Goal: Task Accomplishment & Management: Manage account settings

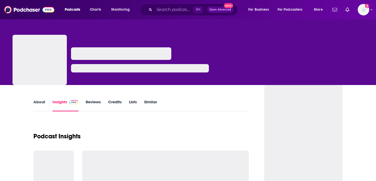
click at [169, 9] on input "Search podcasts, credits, & more..." at bounding box center [173, 9] width 39 height 8
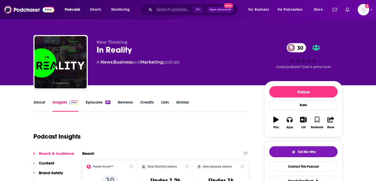
click at [171, 9] on input "Search podcasts, credits, & more..." at bounding box center [173, 9] width 39 height 8
click at [172, 9] on input "Search podcasts, credits, & more..." at bounding box center [173, 9] width 39 height 8
click at [177, 11] on input "Search podcasts, credits, & more..." at bounding box center [173, 9] width 39 height 8
click at [174, 10] on input "Search podcasts, credits, & more..." at bounding box center [173, 9] width 39 height 8
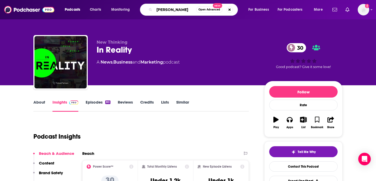
type input "lawrence krauss"
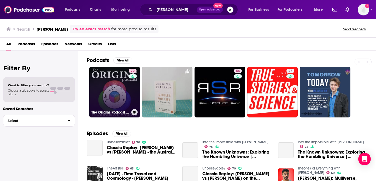
click at [113, 108] on link "70 The Origins Podcast with Lawrence Krauss" at bounding box center [114, 92] width 51 height 51
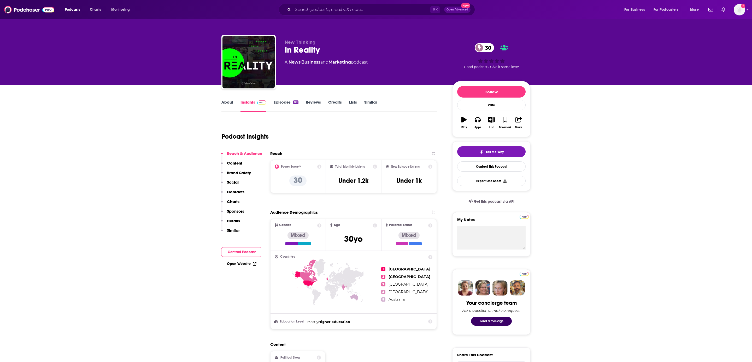
click at [727, 9] on link "Show notifications dropdown" at bounding box center [724, 9] width 8 height 9
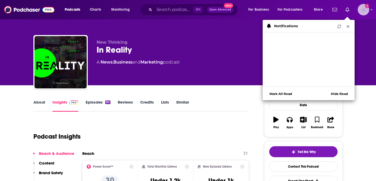
click at [367, 14] on img "Logged in as FIREPodchaser25" at bounding box center [363, 9] width 11 height 11
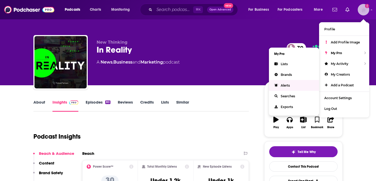
click at [286, 82] on link "Alerts" at bounding box center [294, 85] width 50 height 11
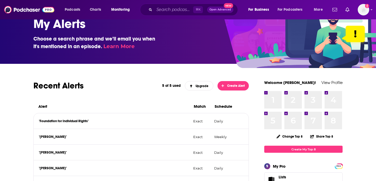
scroll to position [59, 0]
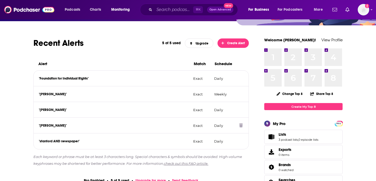
click at [243, 125] on icon at bounding box center [241, 125] width 4 height 4
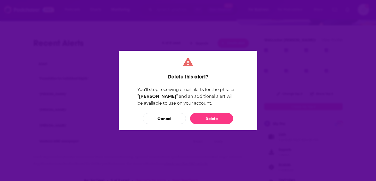
scroll to position [0, 0]
click at [216, 116] on button "Delete" at bounding box center [211, 118] width 43 height 11
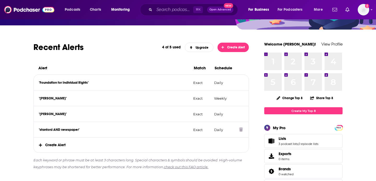
scroll to position [54, 0]
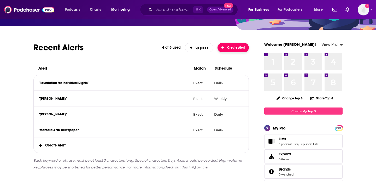
click at [232, 46] on span "Create Alert" at bounding box center [234, 48] width 24 height 4
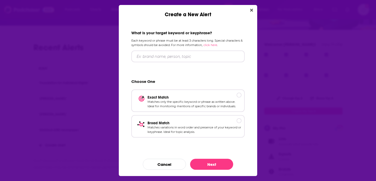
scroll to position [0, 0]
click at [159, 56] on input "Create a New Alert" at bounding box center [187, 56] width 113 height 12
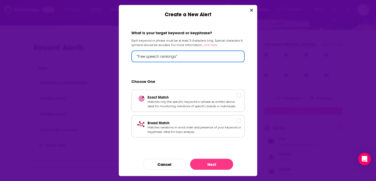
click at [160, 55] on input ""free speech rankings"" at bounding box center [187, 56] width 113 height 12
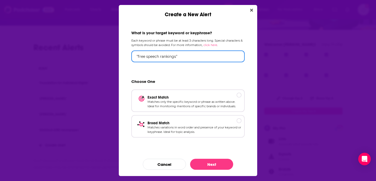
click at [160, 55] on input ""free speech rankings"" at bounding box center [187, 56] width 113 height 12
click at [137, 57] on input "free spee" at bounding box center [187, 56] width 113 height 12
click at [175, 57] on input "college free spee" at bounding box center [187, 56] width 113 height 12
drag, startPoint x: 151, startPoint y: 57, endPoint x: 118, endPoint y: 57, distance: 32.9
click at [118, 57] on div "Create a New Alert What is your target keyword or keyphrase? Each keyword or ph…" at bounding box center [188, 90] width 376 height 181
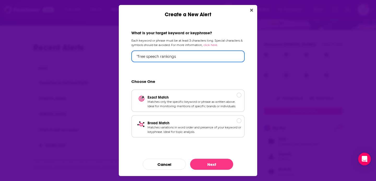
click at [197, 59] on input ""free speech rankings" at bounding box center [187, 56] width 113 height 12
type input ""free speech rankings""
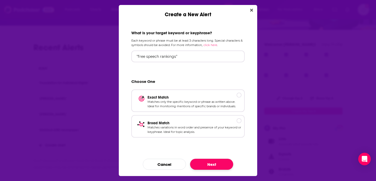
click at [196, 164] on button "Next" at bounding box center [211, 164] width 43 height 11
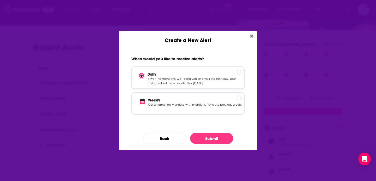
click at [176, 83] on p "If we find mentions, we’ll send you an email the next day. Your first email wil…" at bounding box center [195, 81] width 94 height 9
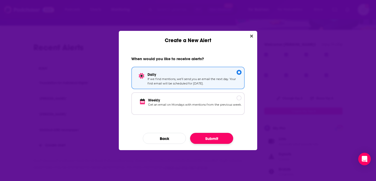
click at [219, 140] on button "Submit" at bounding box center [211, 138] width 43 height 11
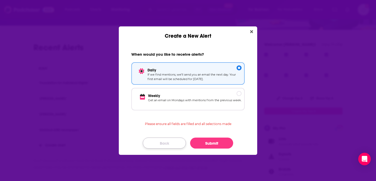
click at [162, 140] on button "Back" at bounding box center [164, 142] width 43 height 11
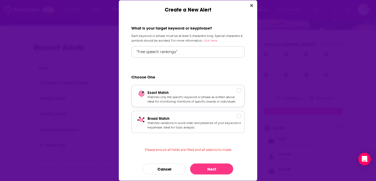
click at [175, 99] on p "Matches only the specific keyword or phrase as written above. Ideal for monitor…" at bounding box center [195, 99] width 94 height 9
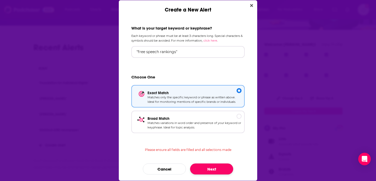
click at [212, 165] on button "Next" at bounding box center [211, 168] width 43 height 11
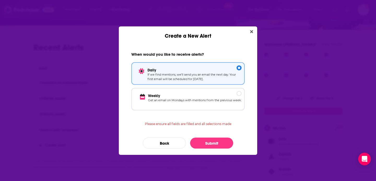
click at [206, 136] on div "When would you like to receive alerts? Daily If we find mentions, we’ll send yo…" at bounding box center [188, 96] width 138 height 115
click at [206, 141] on button "Submit" at bounding box center [211, 142] width 43 height 11
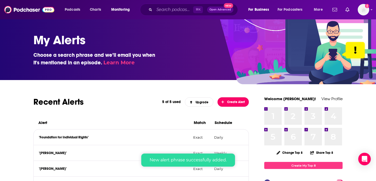
scroll to position [54, 0]
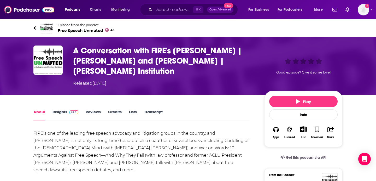
click at [129, 73] on h1 "A Conversation with FIRE's [PERSON_NAME] | [PERSON_NAME] and [PERSON_NAME] | [P…" at bounding box center [164, 60] width 183 height 31
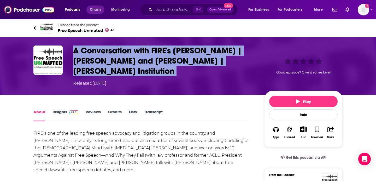
copy h1 "A Conversation with FIRE's [PERSON_NAME] | [PERSON_NAME] and [PERSON_NAME] | [P…"
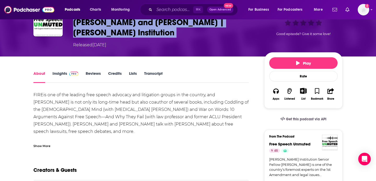
scroll to position [59, 0]
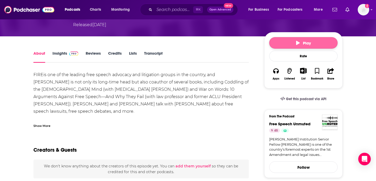
click at [302, 39] on button "Play" at bounding box center [303, 42] width 68 height 11
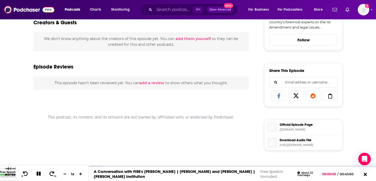
scroll to position [210, 0]
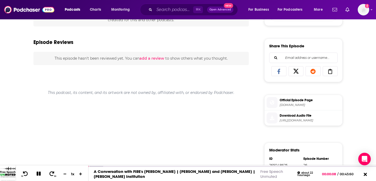
click at [298, 118] on span "Download Audio File" at bounding box center [310, 115] width 61 height 5
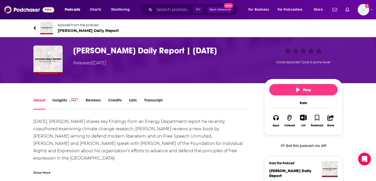
scroll to position [11, 0]
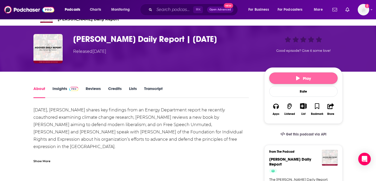
click at [296, 73] on button "Play" at bounding box center [303, 77] width 68 height 11
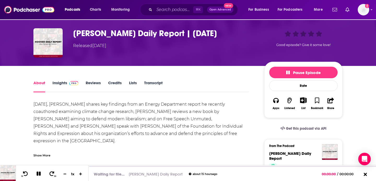
scroll to position [18, 0]
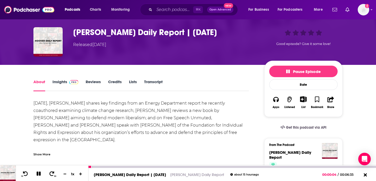
click at [164, 165] on div at bounding box center [233, 166] width 288 height 3
click at [173, 167] on div at bounding box center [233, 167] width 288 height 2
click at [210, 167] on div at bounding box center [233, 167] width 288 height 2
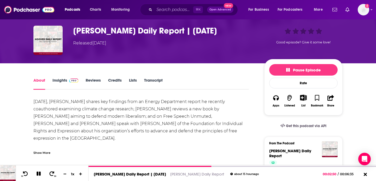
scroll to position [21, 0]
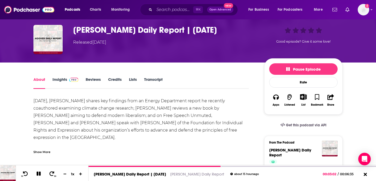
click at [239, 31] on h1 "[PERSON_NAME] Daily Report | [DATE]" at bounding box center [164, 30] width 183 height 10
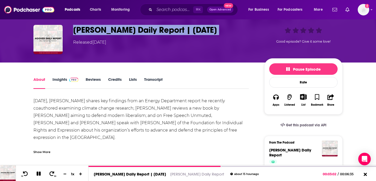
click at [239, 31] on h1 "[PERSON_NAME] Daily Report | [DATE]" at bounding box center [164, 30] width 183 height 10
copy h1 "[PERSON_NAME] Daily Report | [DATE]"
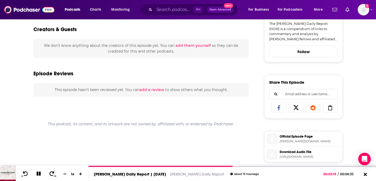
scroll to position [186, 0]
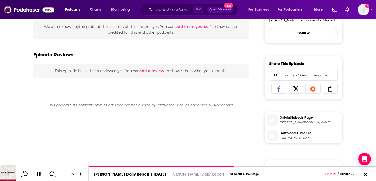
click at [283, 131] on span "Download Audio File" at bounding box center [310, 133] width 61 height 5
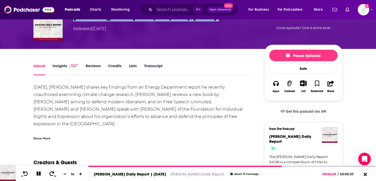
scroll to position [0, 0]
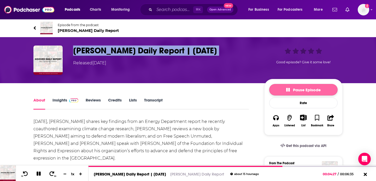
click at [287, 90] on icon "button" at bounding box center [288, 90] width 4 height 4
